Goal: Complete application form

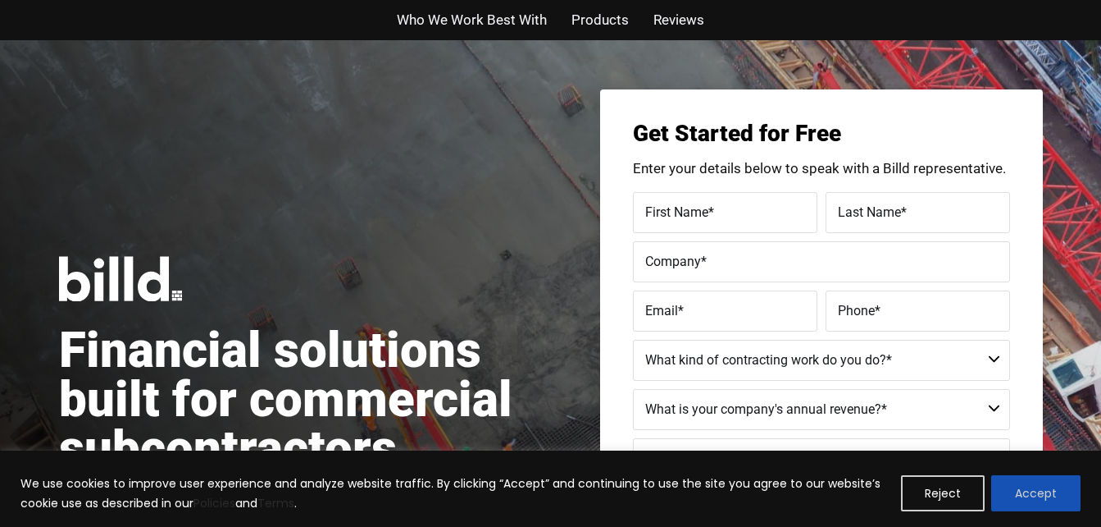
click at [1024, 497] on button "Accept" at bounding box center [1035, 493] width 89 height 36
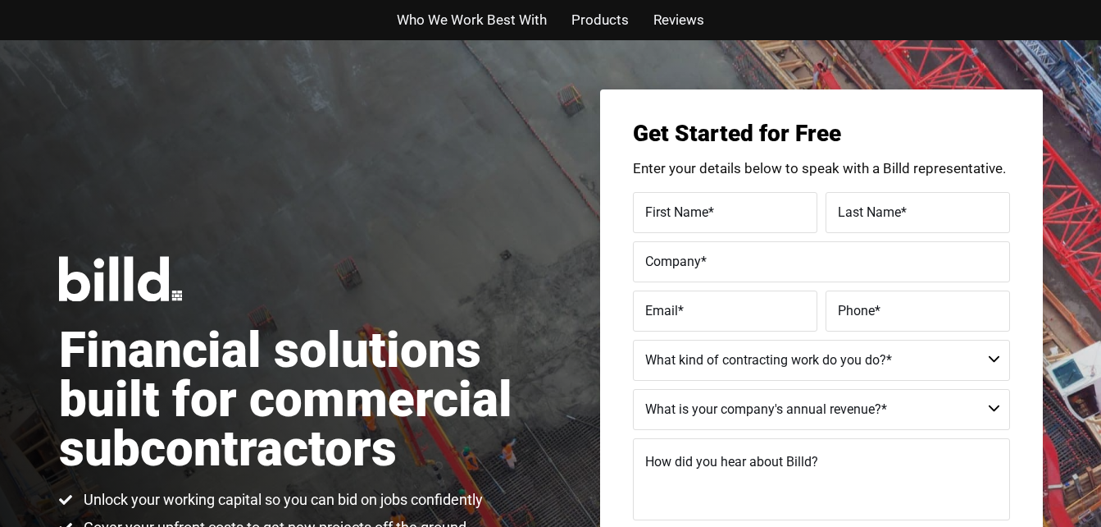
click at [1068, 447] on div "Financial solutions built for commercial subcontractors Unlock your working cap…" at bounding box center [550, 410] width 1101 height 741
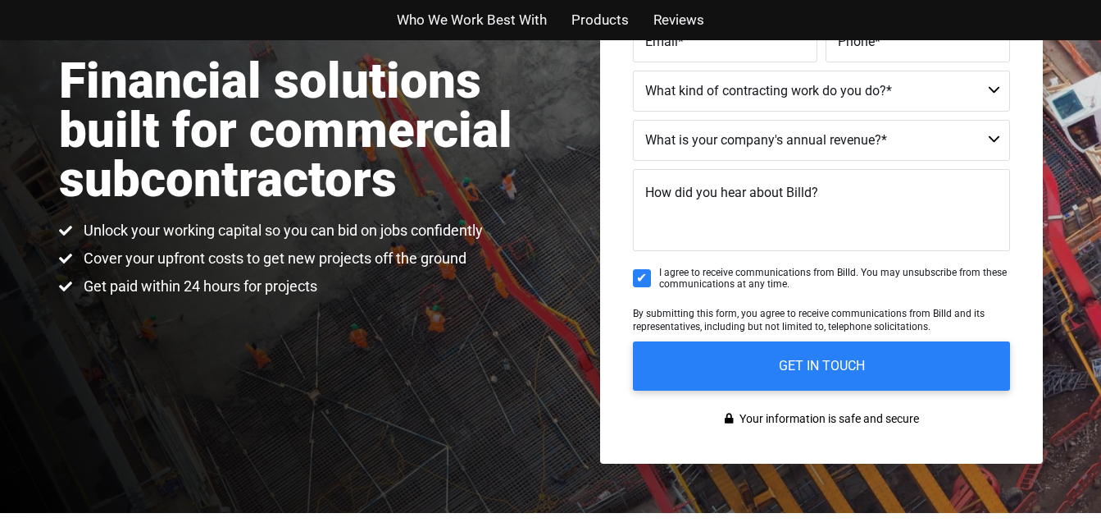
scroll to position [295, 0]
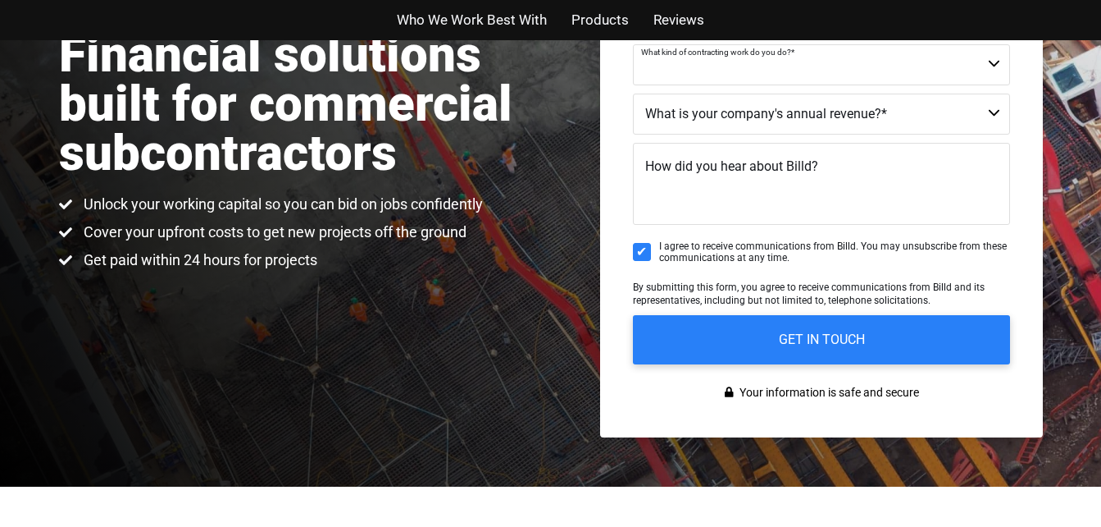
click at [1001, 65] on select "Commercial Commercial and Residential Residential Not a Contractor" at bounding box center [821, 64] width 377 height 41
select select "Commercial"
click at [633, 44] on select "Commercial Commercial and Residential Residential Not a Contractor" at bounding box center [821, 64] width 377 height 41
click at [997, 114] on select "$40M + $25M - $40M $8M - $25M $4M - $8M $2M - $4M $1M - $2M Less than $1M" at bounding box center [821, 113] width 377 height 41
select select "$1M - $2M"
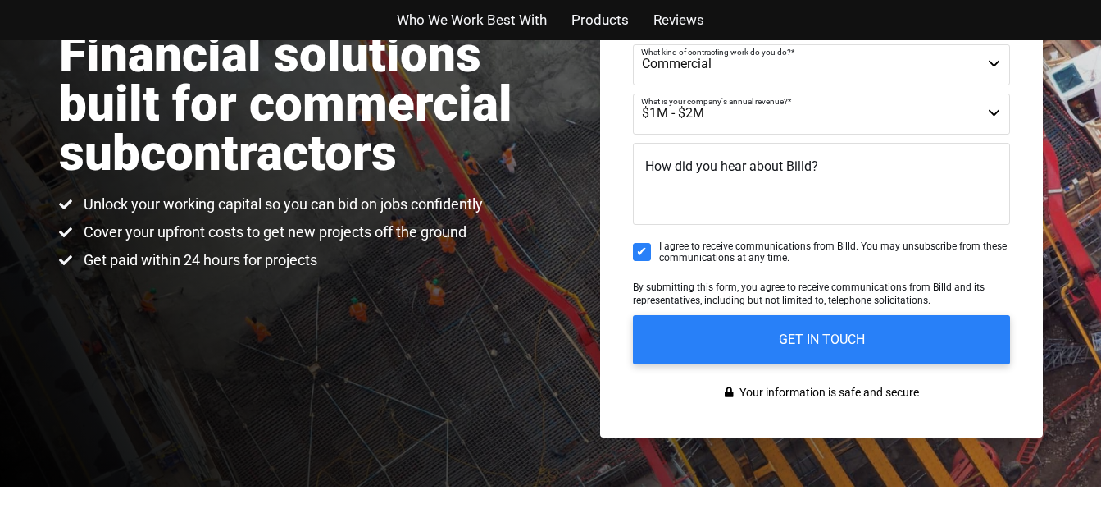
click at [633, 93] on select "$40M + $25M - $40M $8M - $25M $4M - $8M $2M - $4M $1M - $2M Less than $1M" at bounding box center [821, 113] width 377 height 41
click at [709, 201] on textarea "How did you hear about Billd?" at bounding box center [821, 184] width 377 height 82
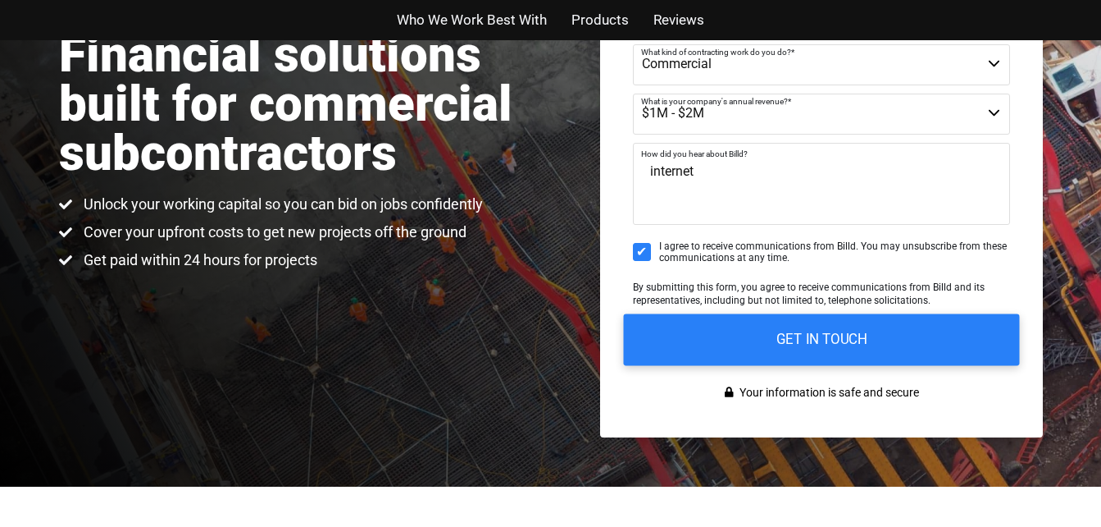
type textarea "internet"
click at [791, 344] on input "GET IN TOUCH" at bounding box center [821, 339] width 396 height 52
click at [838, 340] on input "GET IN TOUCH" at bounding box center [821, 339] width 396 height 52
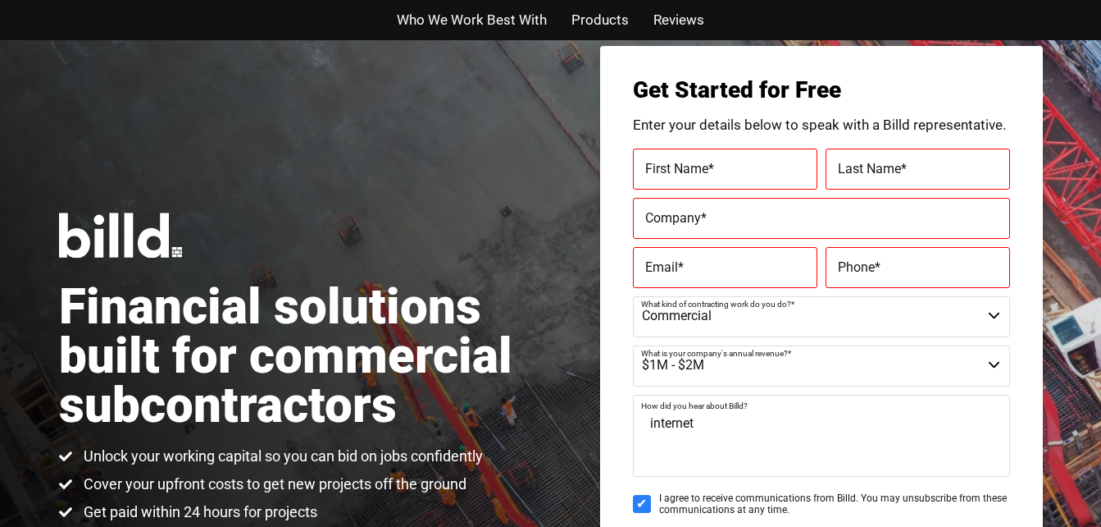
scroll to position [33, 0]
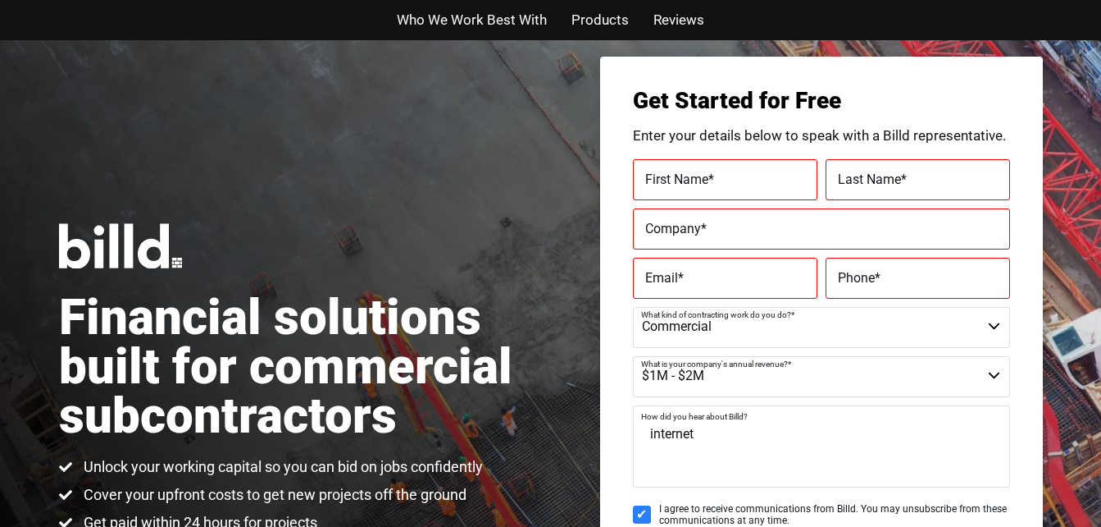
click at [705, 178] on span "First Name" at bounding box center [676, 179] width 63 height 16
click at [705, 178] on input "First Name *" at bounding box center [725, 179] width 185 height 41
click at [684, 178] on label "First Name *" at bounding box center [725, 179] width 160 height 24
click at [684, 178] on input "First Name *" at bounding box center [725, 179] width 185 height 41
type input "[PERSON_NAME]"
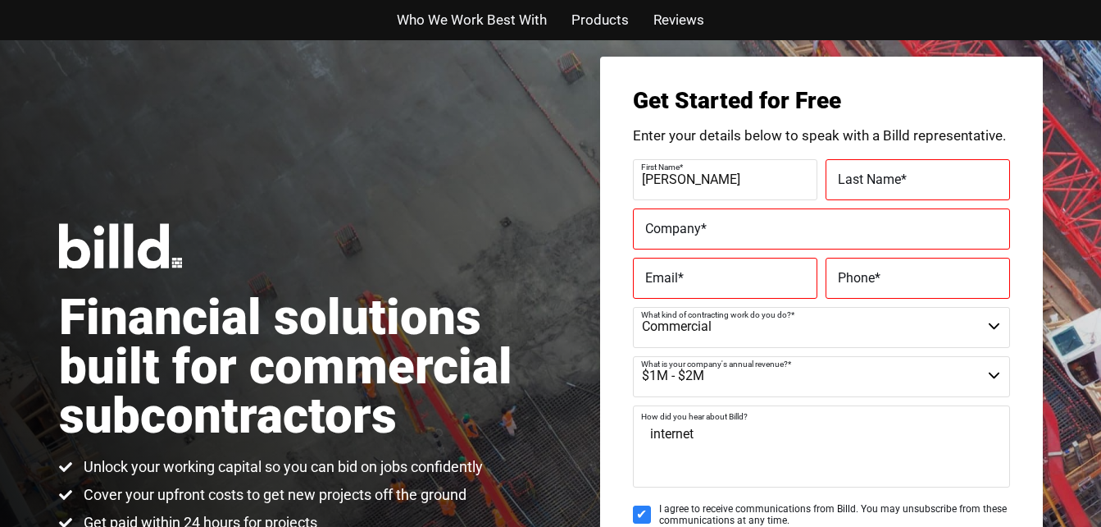
click at [615, 194] on div "Get Started for Free Enter your details below to speak with a Billd representat…" at bounding box center [821, 378] width 443 height 643
click at [695, 25] on span "Reviews" at bounding box center [679, 20] width 51 height 24
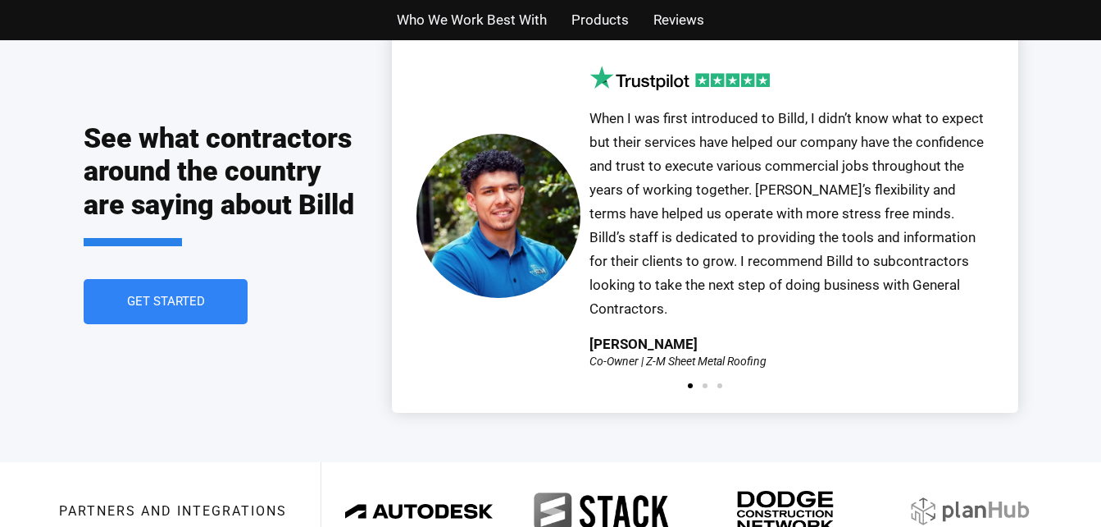
scroll to position [3708, 0]
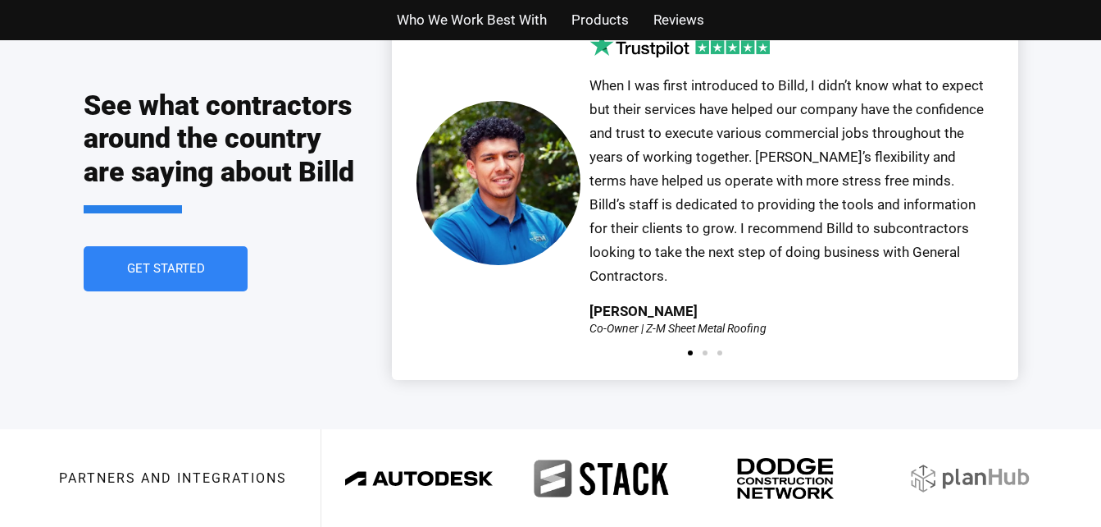
click at [1092, 214] on div "See what contractors around the country are saying about Billd Get Started Our …" at bounding box center [550, 189] width 1101 height 477
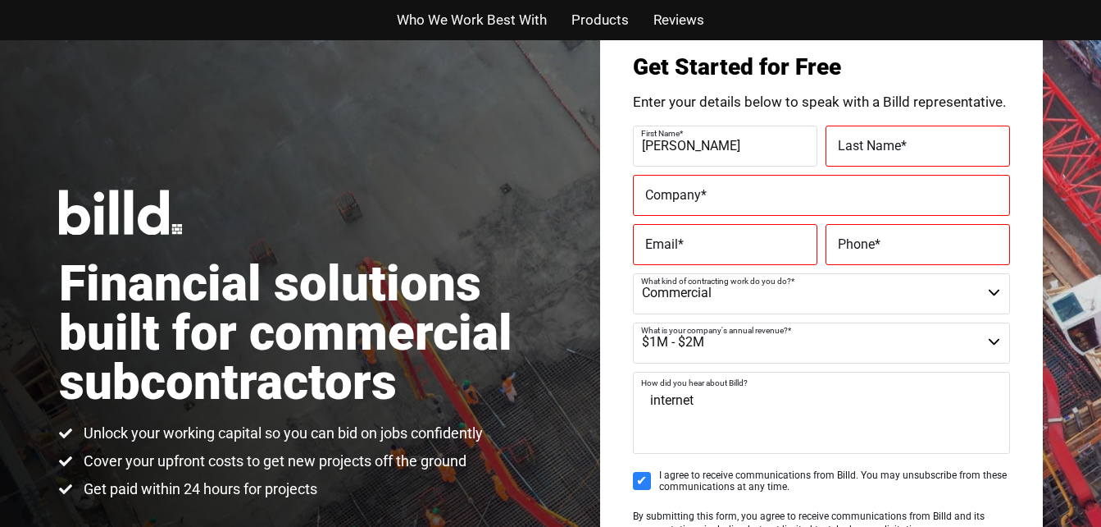
scroll to position [0, 0]
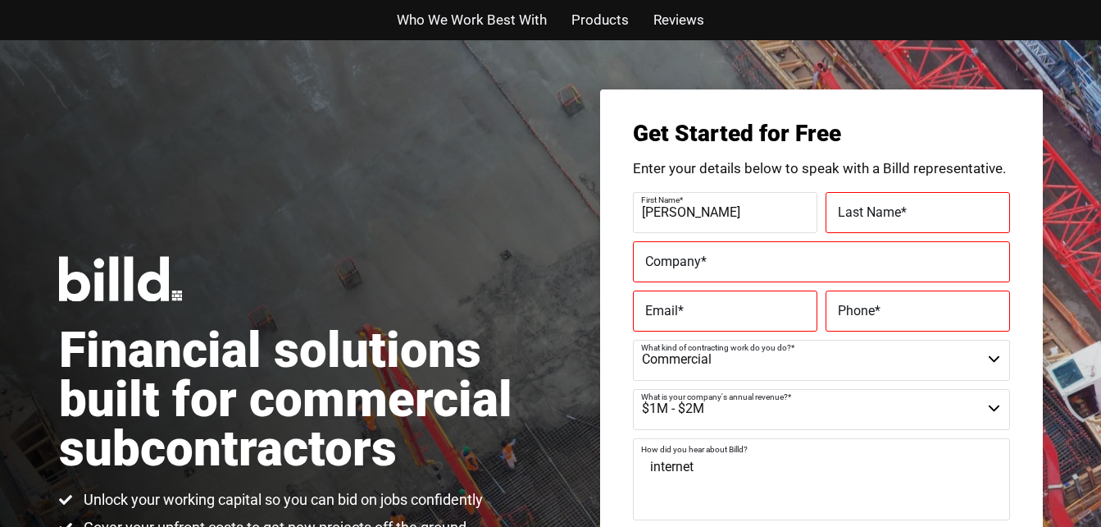
click at [687, 19] on span "Reviews" at bounding box center [679, 20] width 51 height 24
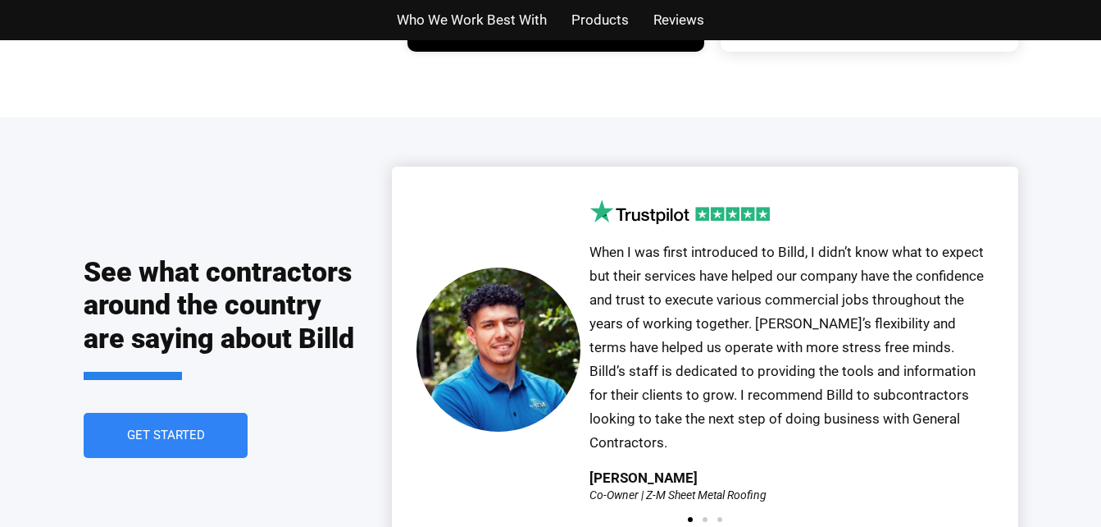
scroll to position [3643, 0]
